Goal: Task Accomplishment & Management: Use online tool/utility

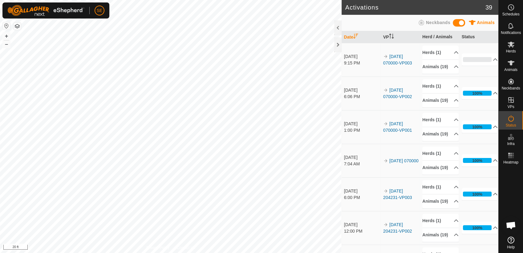
scroll to position [494, 0]
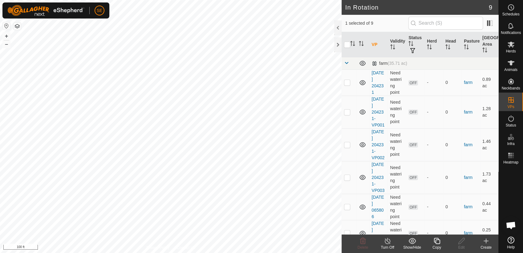
checkbox input "true"
checkbox input "false"
